Goal: Find specific page/section: Find specific page/section

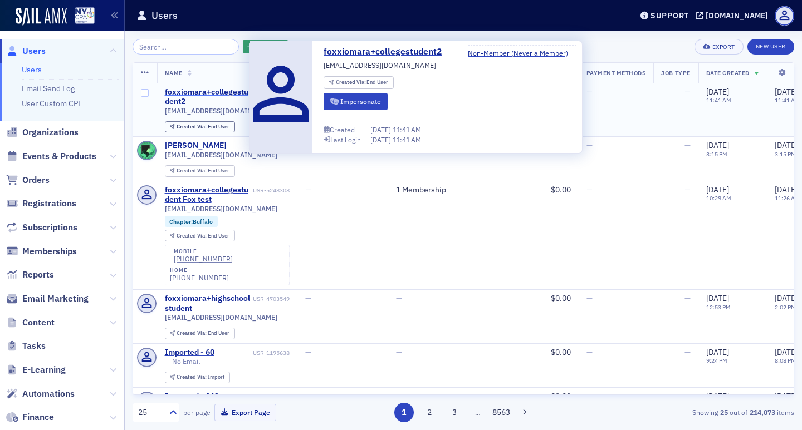
click at [205, 91] on div "foxxiomara+collegestudent2" at bounding box center [208, 96] width 86 height 19
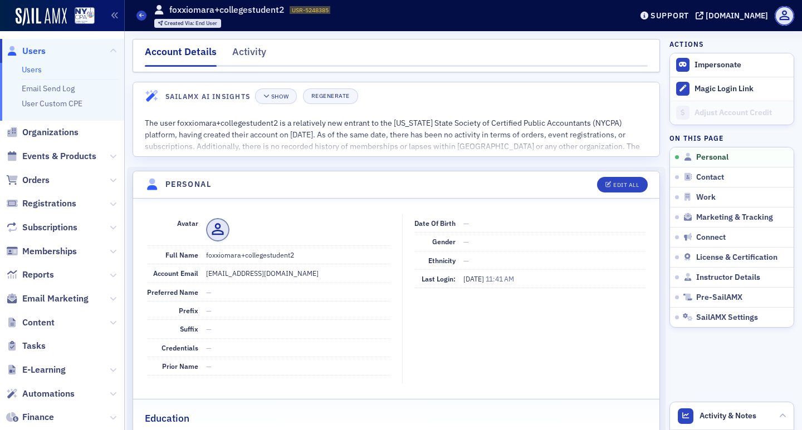
click at [36, 65] on link "Users" at bounding box center [32, 70] width 20 height 10
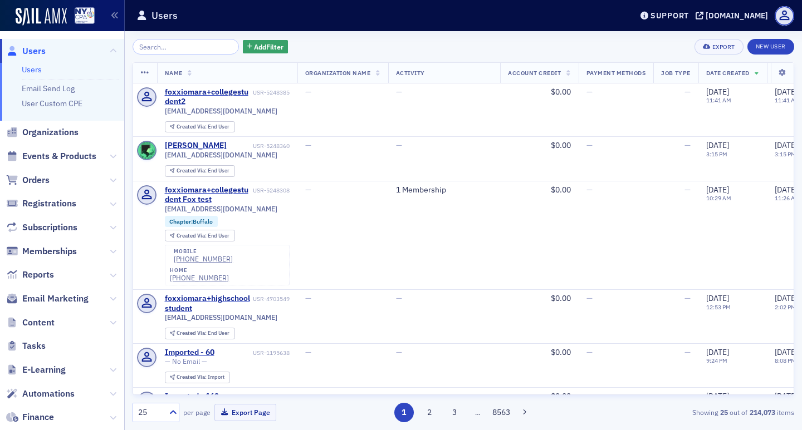
click at [227, 91] on div "foxxiomara+collegestudent2" at bounding box center [208, 96] width 86 height 19
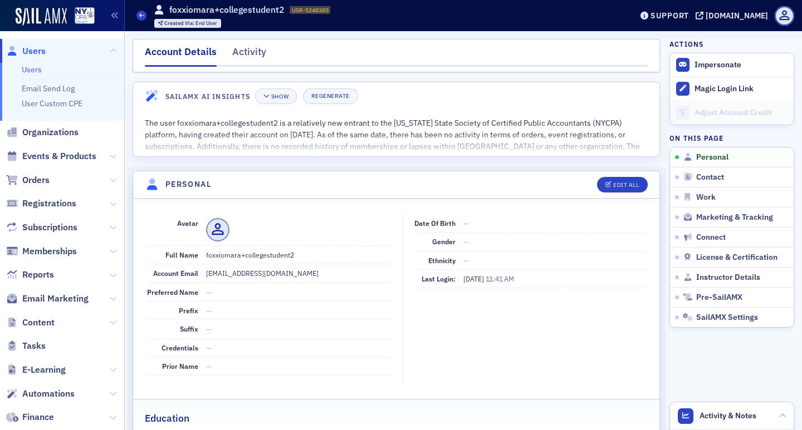
click at [30, 71] on link "Users" at bounding box center [32, 70] width 20 height 10
